Goal: Information Seeking & Learning: Learn about a topic

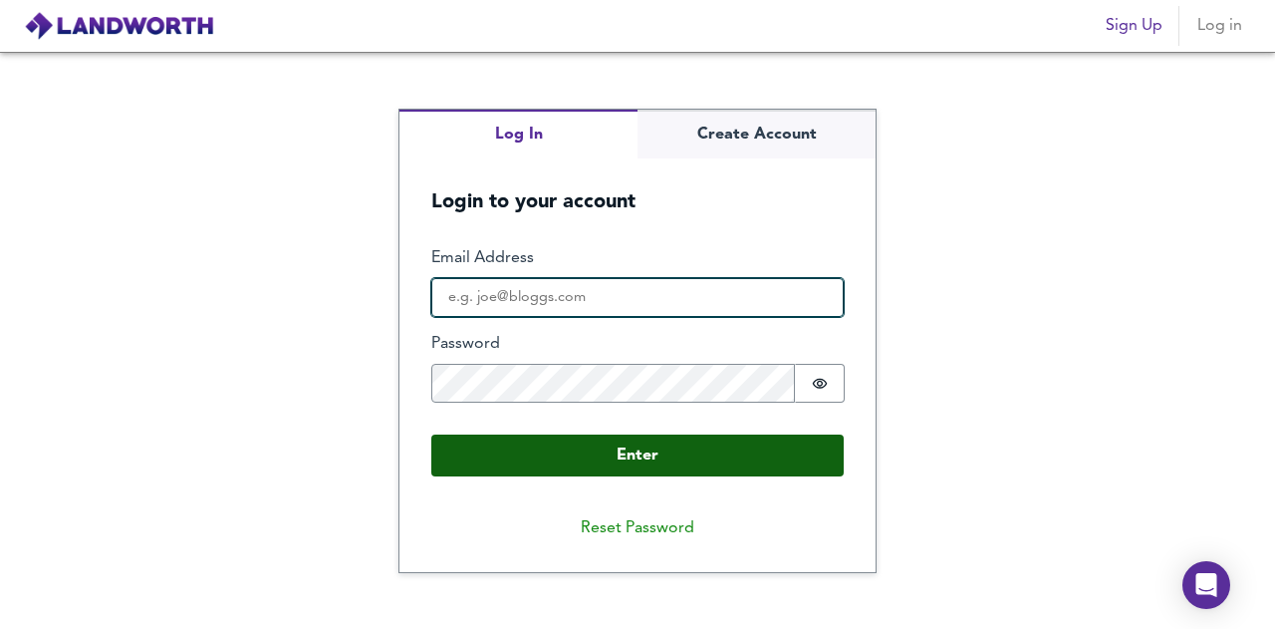
type input "[PERSON_NAME][EMAIL_ADDRESS][PERSON_NAME][DOMAIN_NAME]"
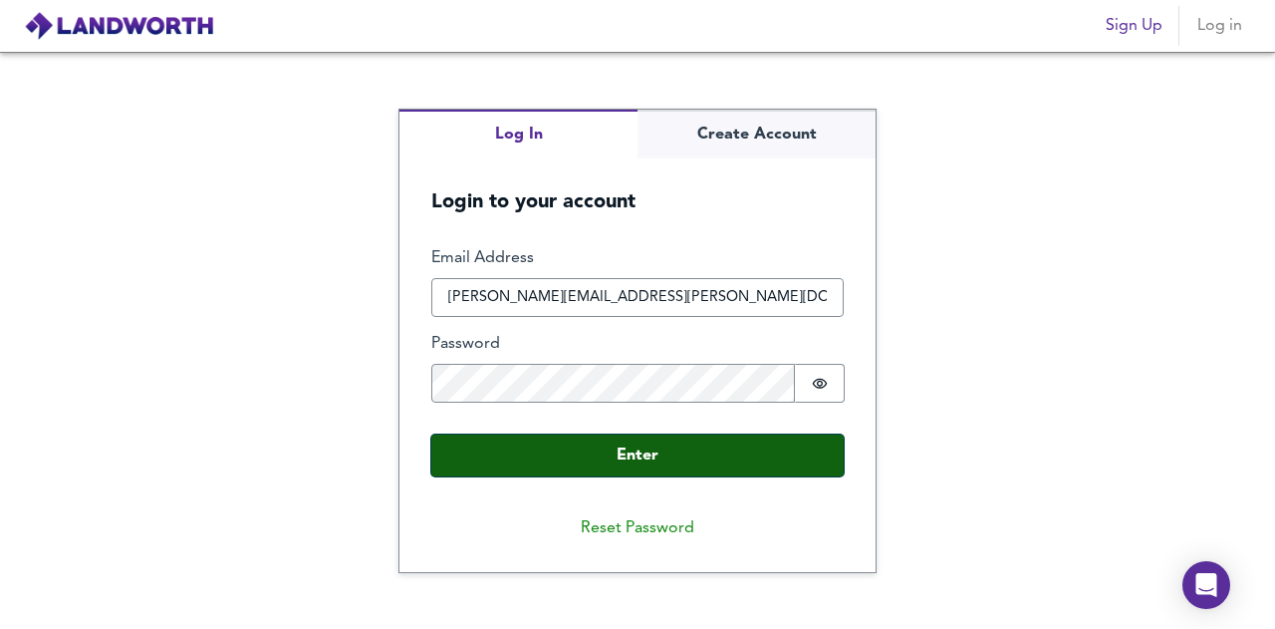
click at [572, 444] on button "Enter" at bounding box center [637, 455] width 412 height 42
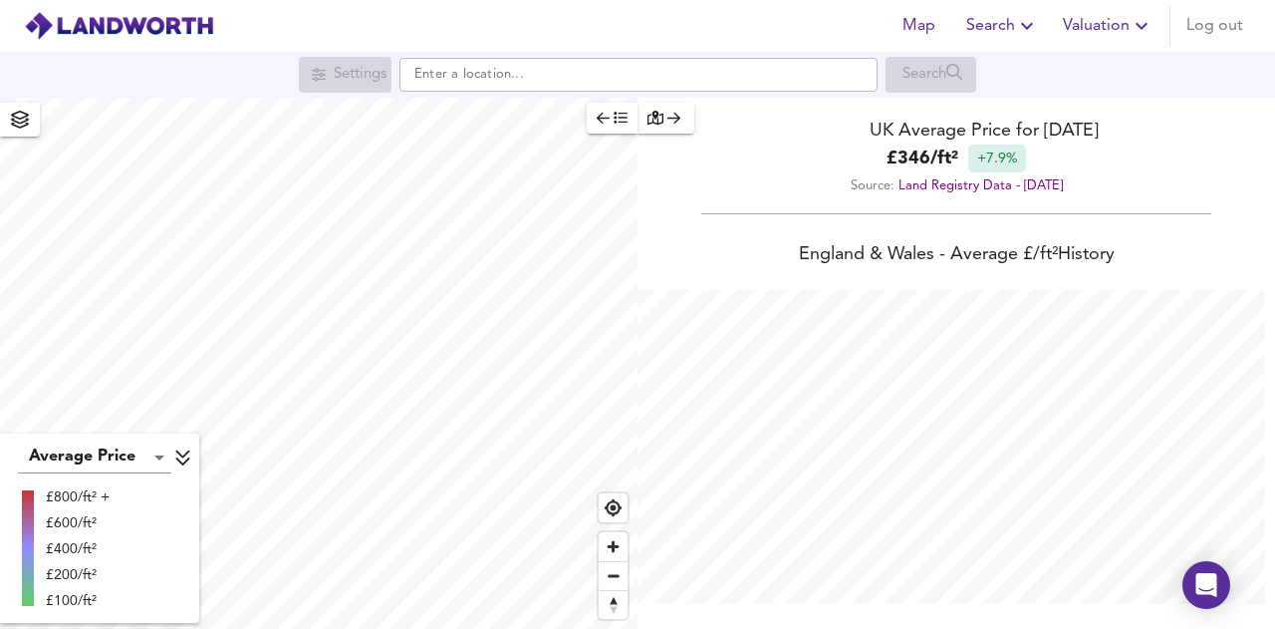
scroll to position [629, 1275]
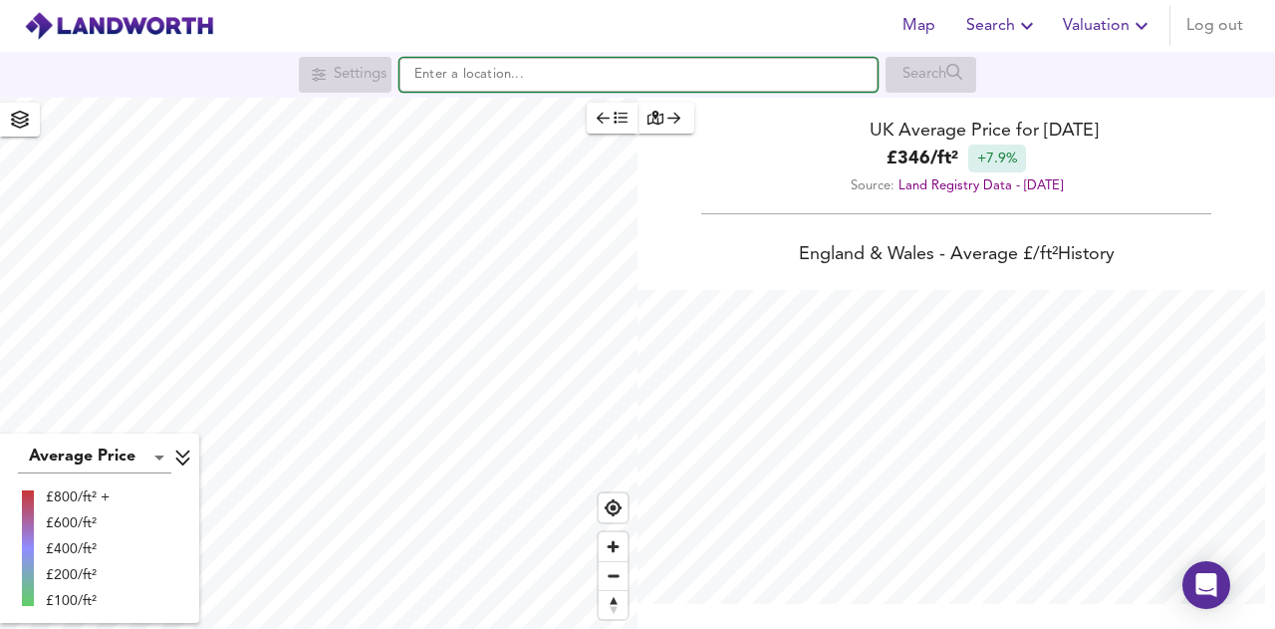
click at [587, 68] on input "text" at bounding box center [638, 75] width 478 height 34
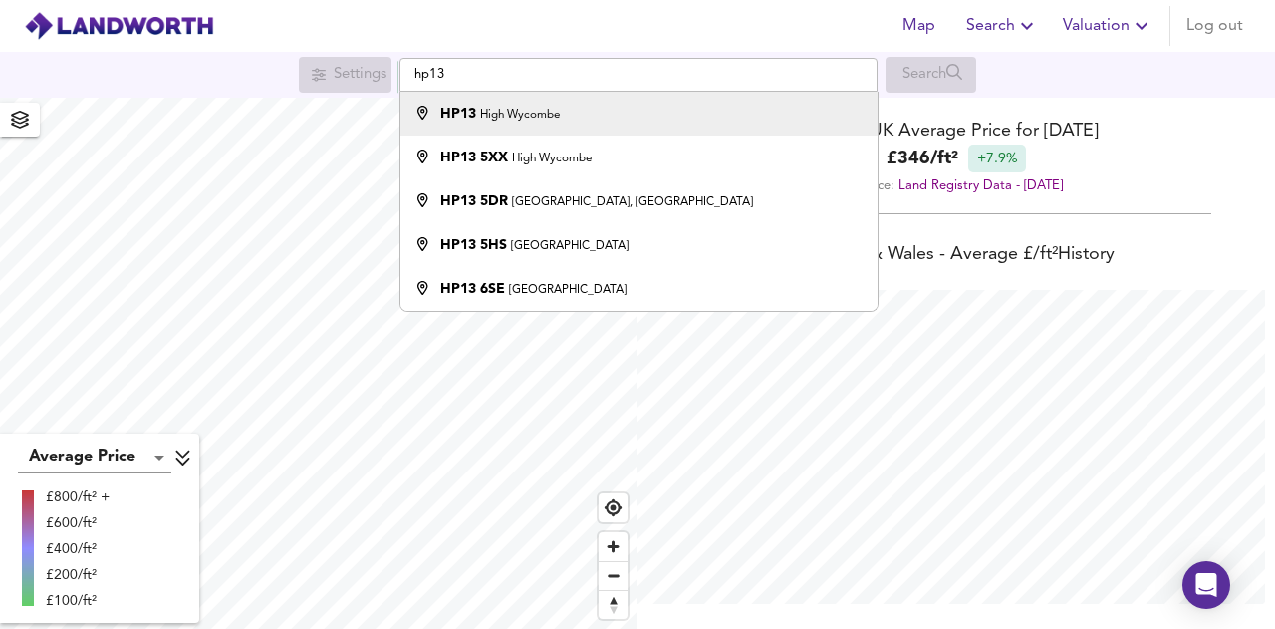
click at [532, 109] on small "High Wycombe" at bounding box center [520, 115] width 80 height 12
type input "High Wycombe HP13"
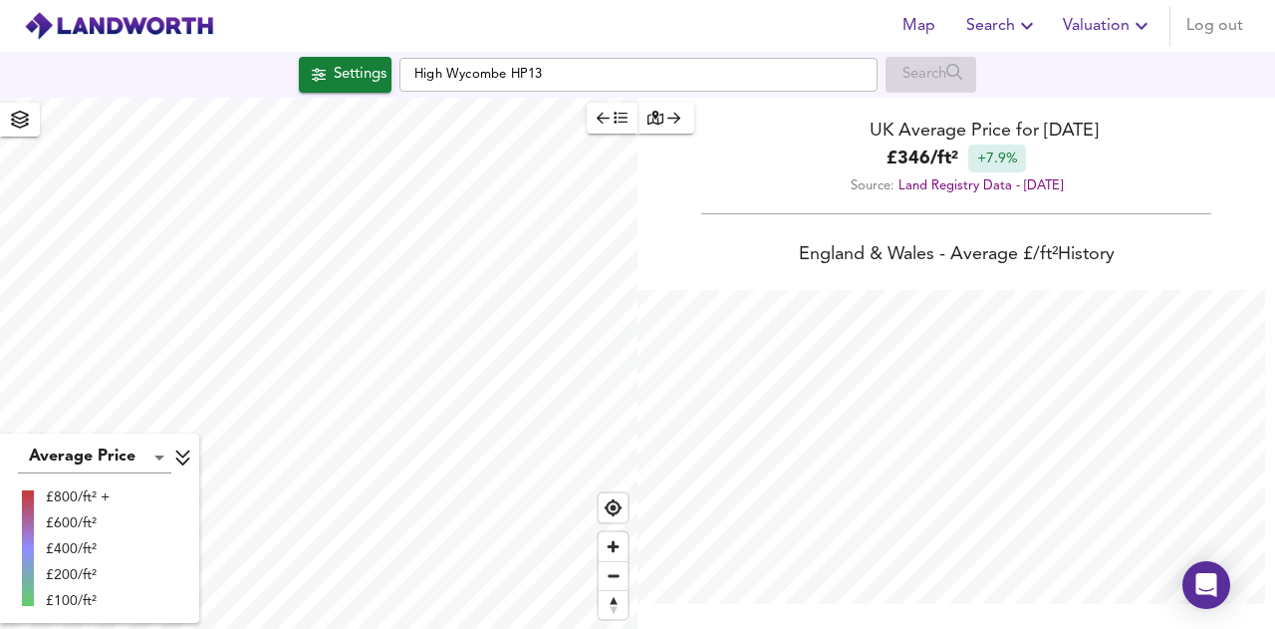
checkbox input "false"
checkbox input "true"
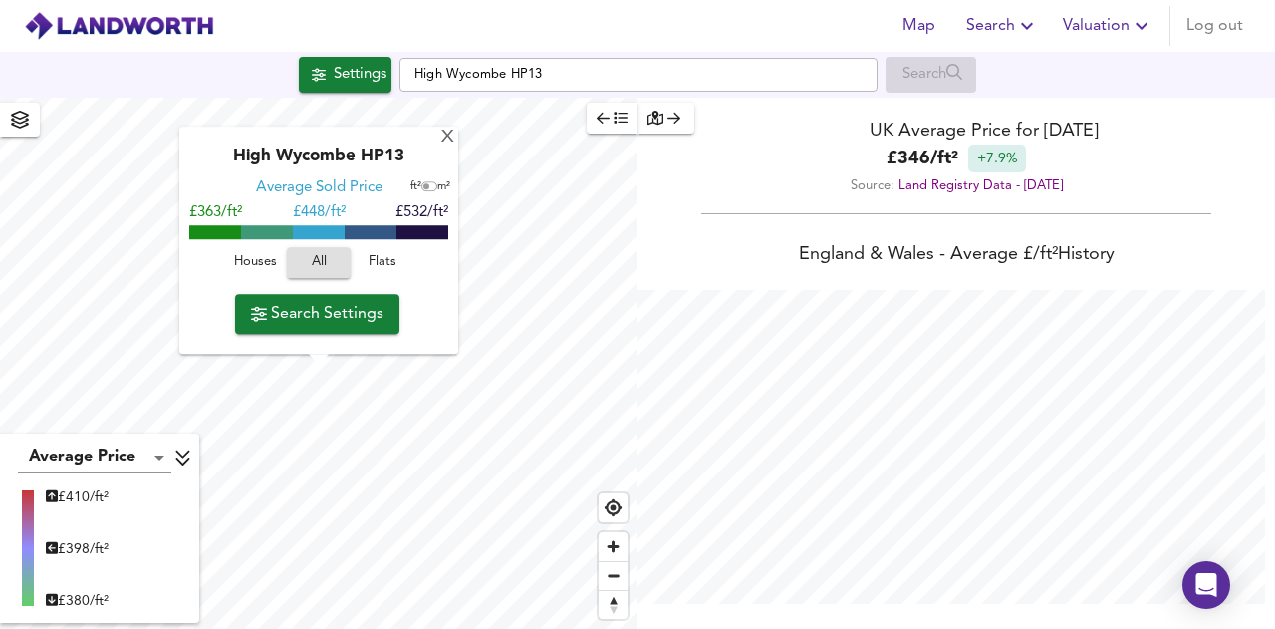
click at [365, 260] on span "Flats" at bounding box center [383, 263] width 54 height 23
